Goal: Register for event/course

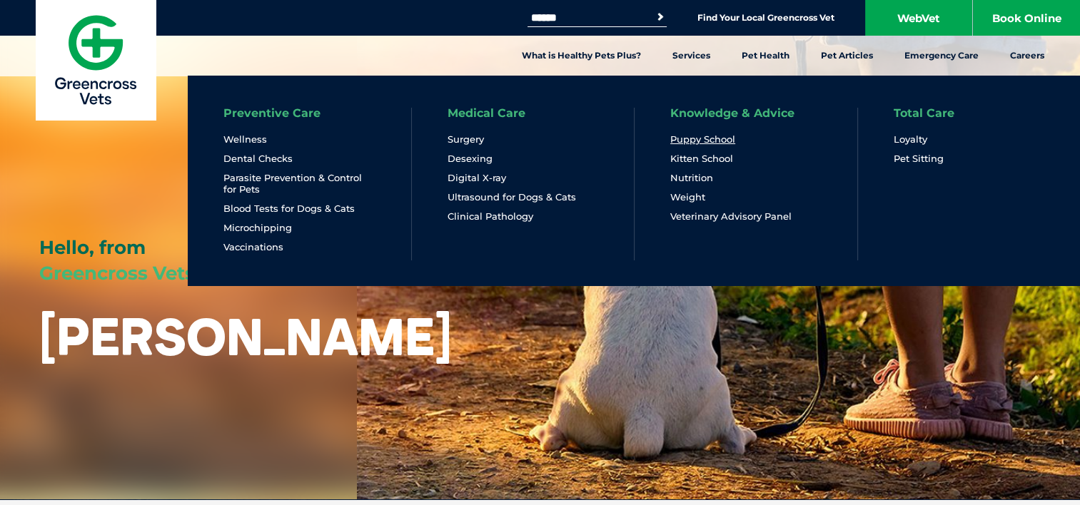
click at [694, 137] on link "Puppy School" at bounding box center [702, 139] width 65 height 12
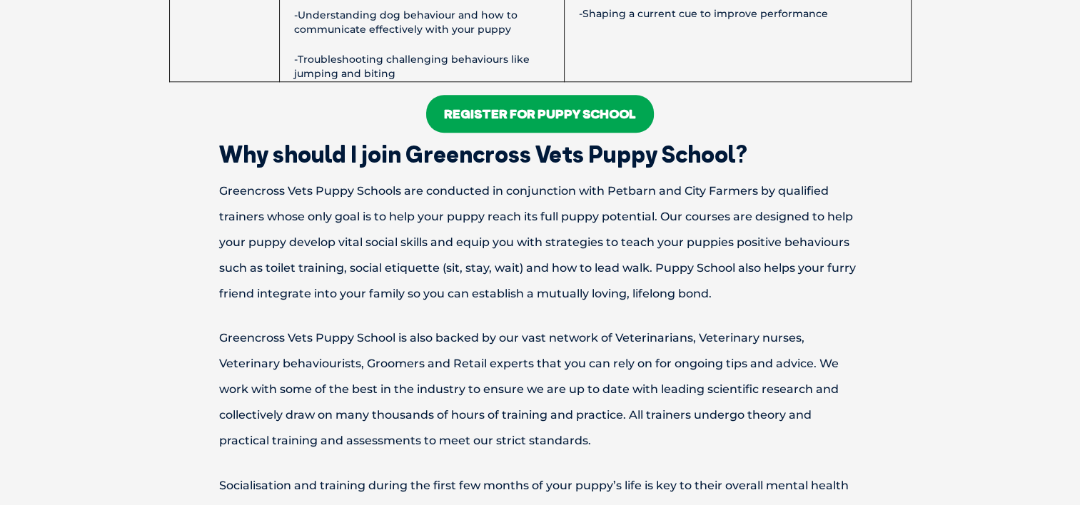
scroll to position [1342, 0]
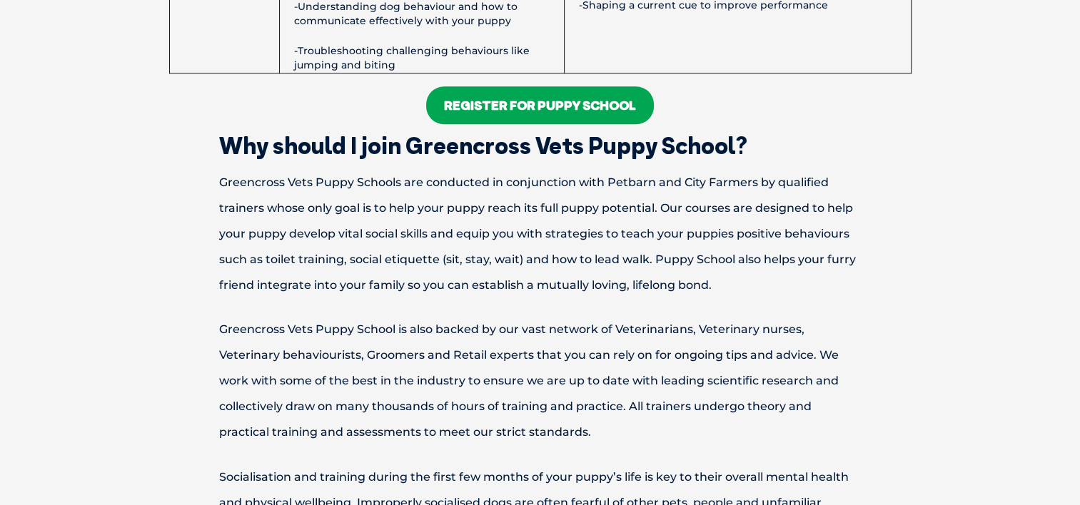
click at [532, 110] on link "Register For Puppy School" at bounding box center [540, 105] width 228 height 38
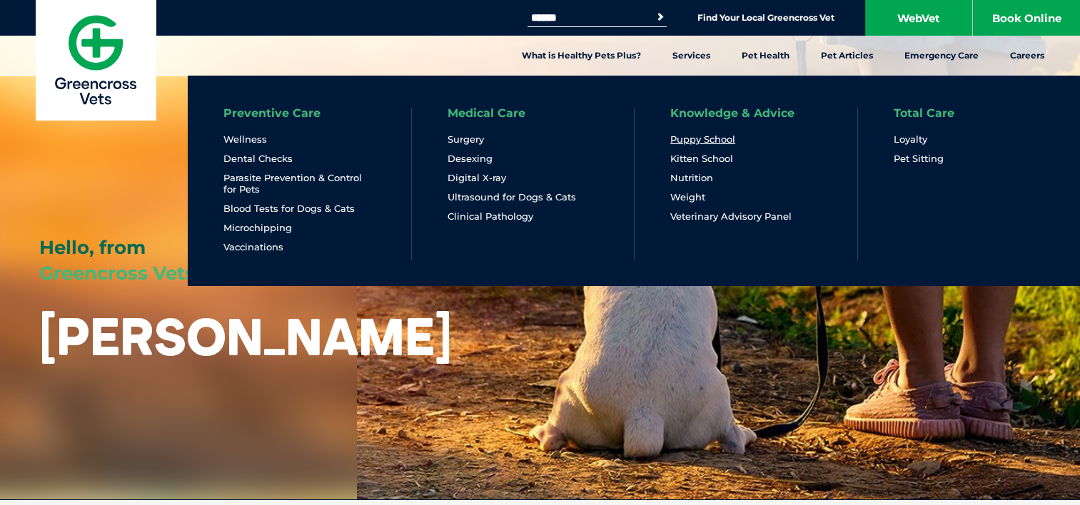
click at [685, 140] on link "Puppy School" at bounding box center [702, 139] width 65 height 12
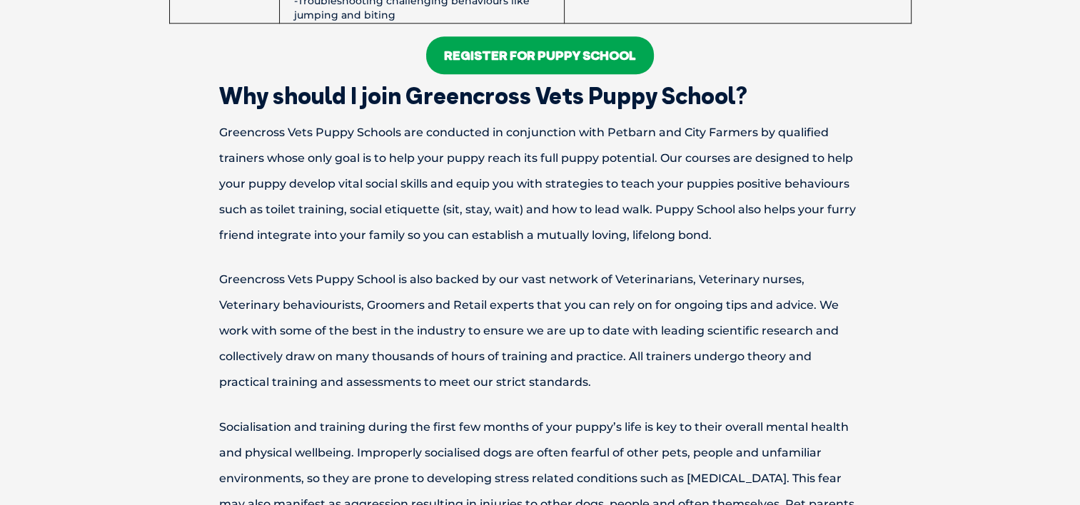
scroll to position [1313, 0]
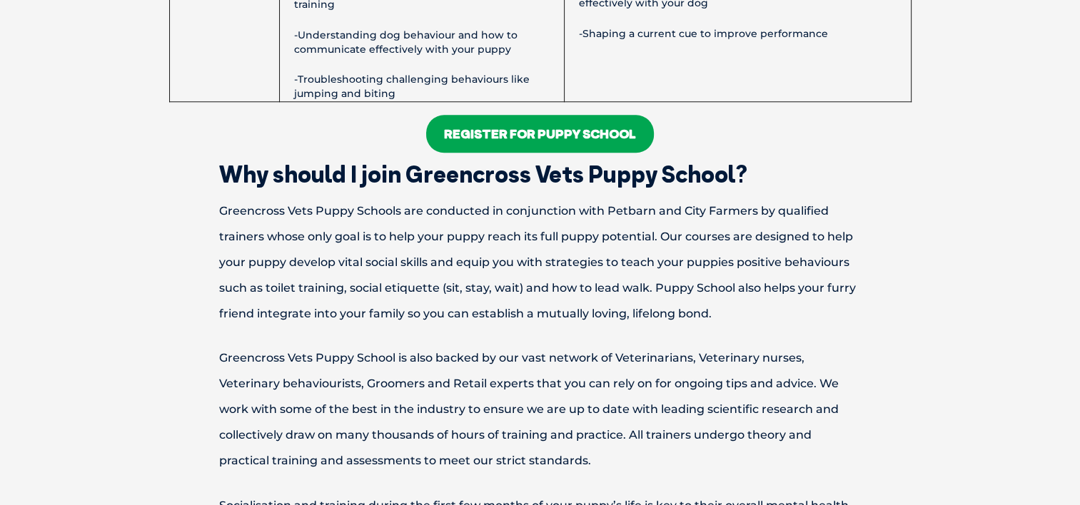
click at [595, 132] on link "Register For Puppy School" at bounding box center [540, 134] width 228 height 38
